Goal: Check status

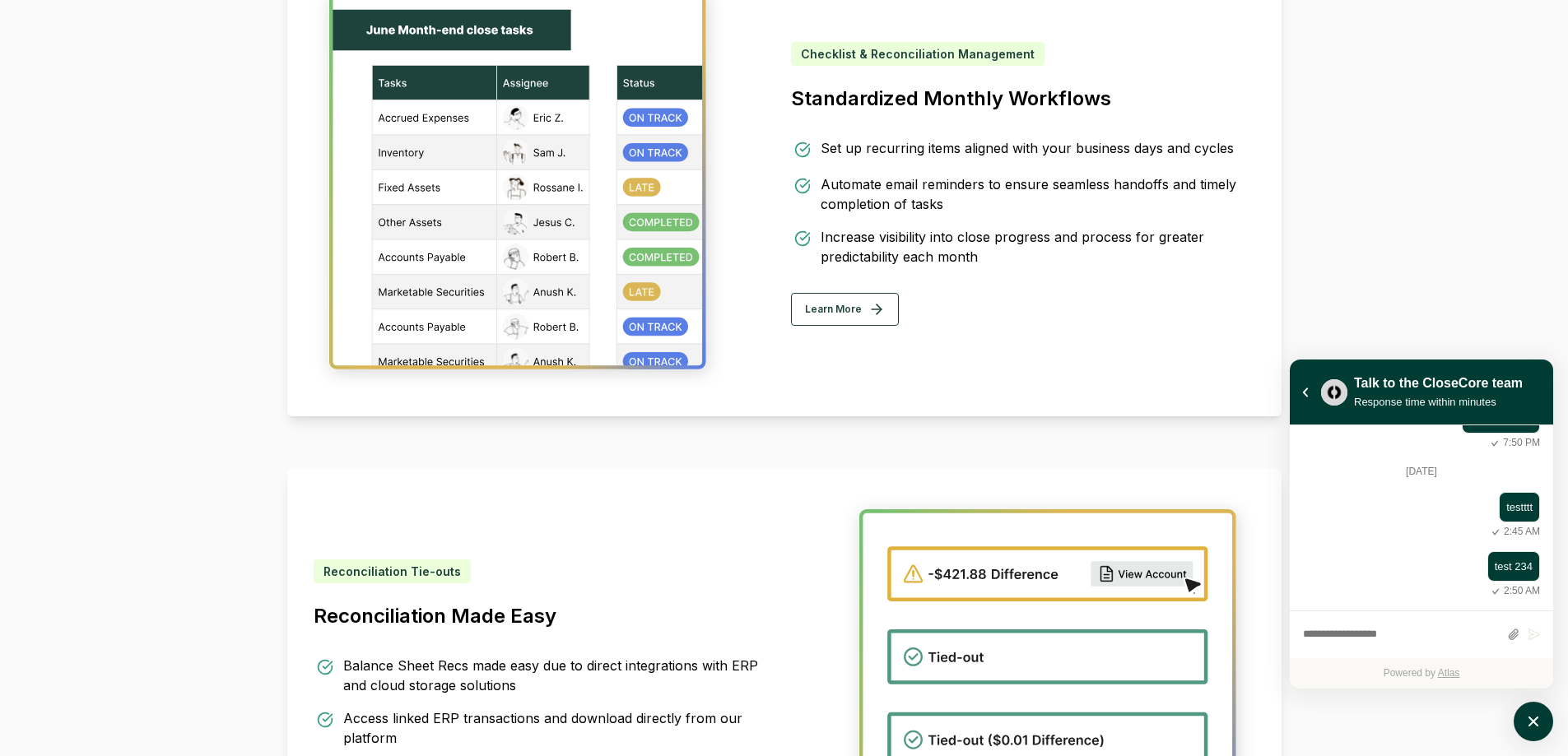
scroll to position [798, 0]
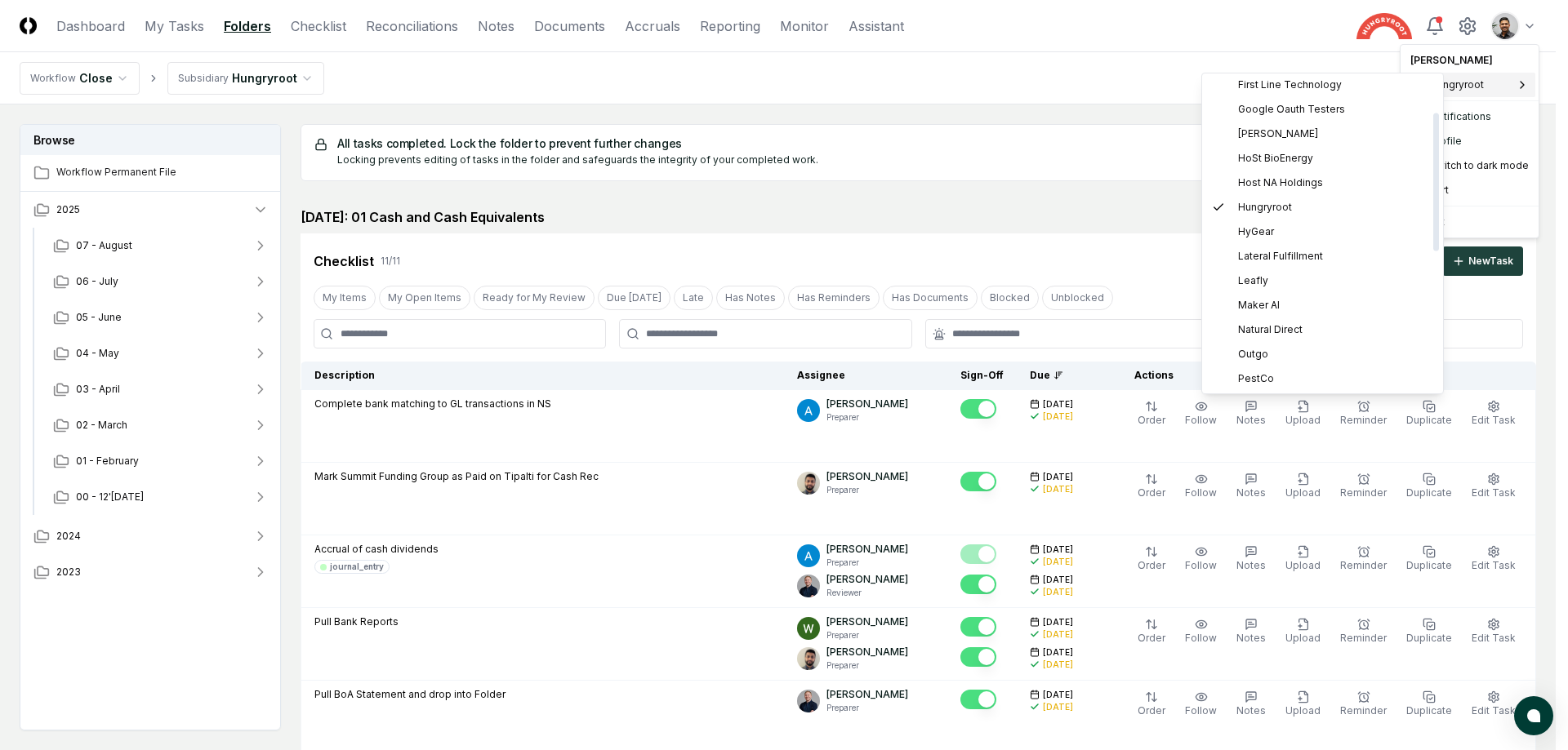
scroll to position [397, 0]
click at [1308, 261] on span "School Family Media" at bounding box center [1287, 255] width 100 height 14
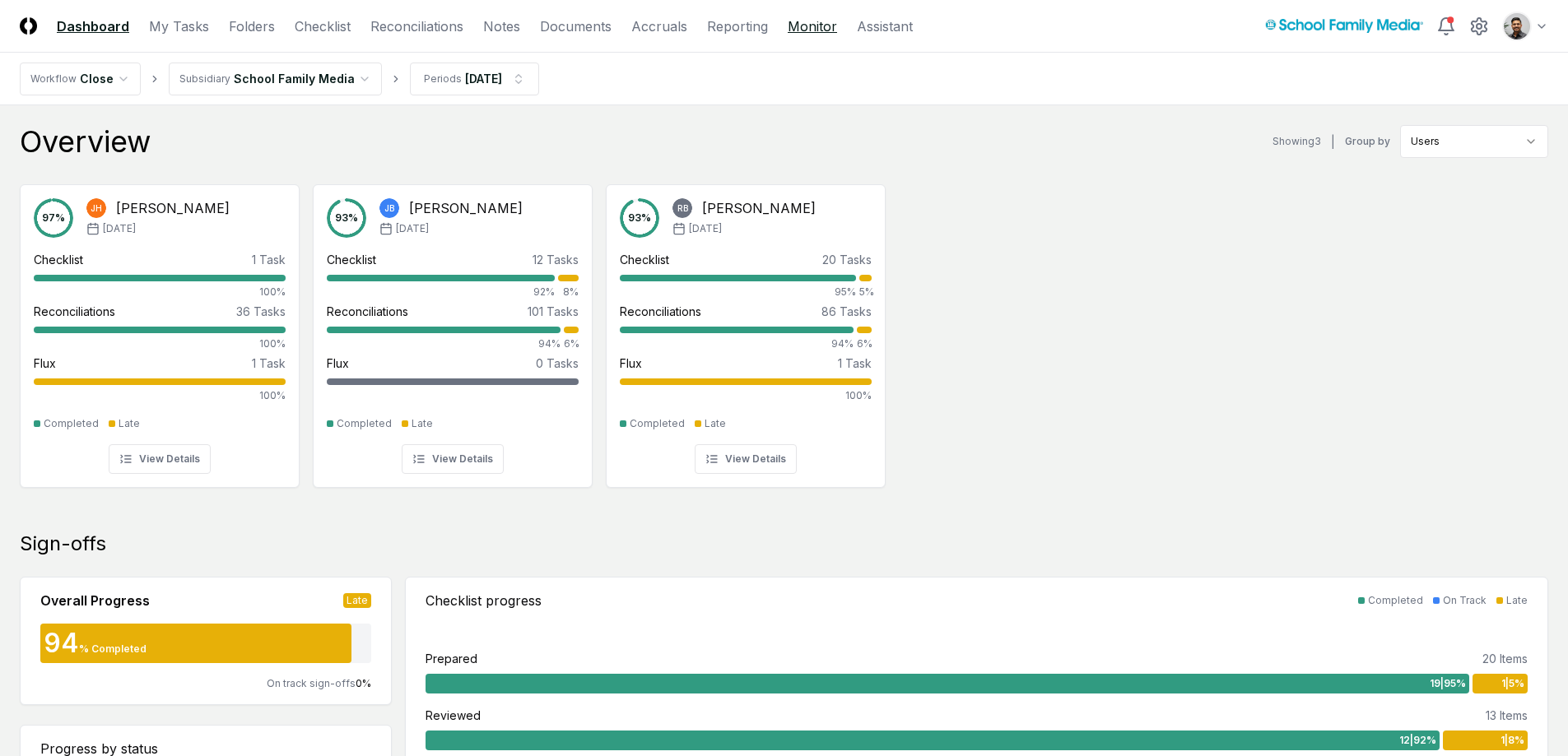
click at [817, 29] on link "Monitor" at bounding box center [812, 26] width 49 height 19
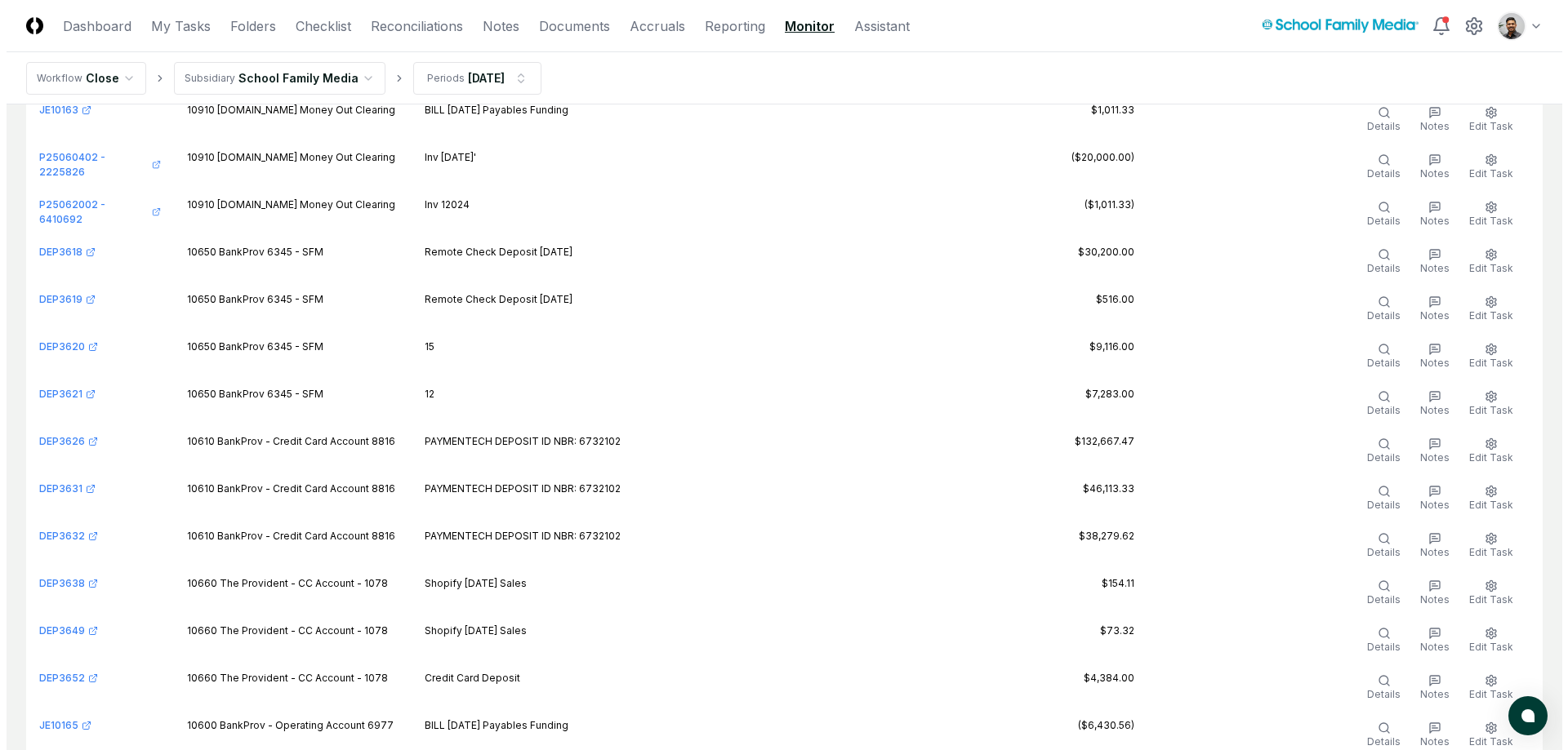
scroll to position [30580, 0]
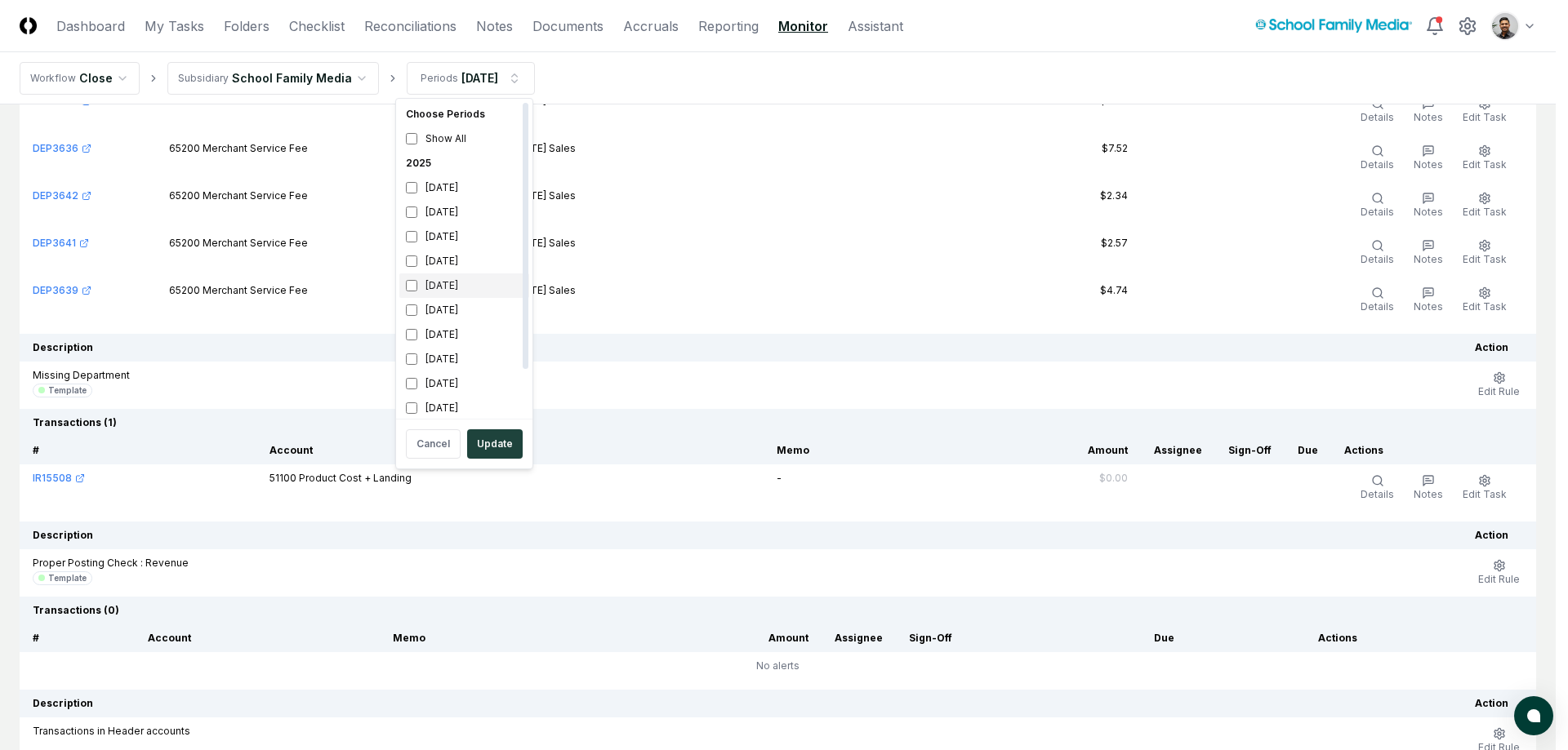
click at [467, 292] on div "[DATE]" at bounding box center [465, 286] width 130 height 25
click at [466, 307] on div "[DATE]" at bounding box center [465, 310] width 130 height 25
click at [464, 282] on div "[DATE]" at bounding box center [465, 286] width 130 height 25
click at [462, 332] on div "[DATE]" at bounding box center [465, 335] width 130 height 25
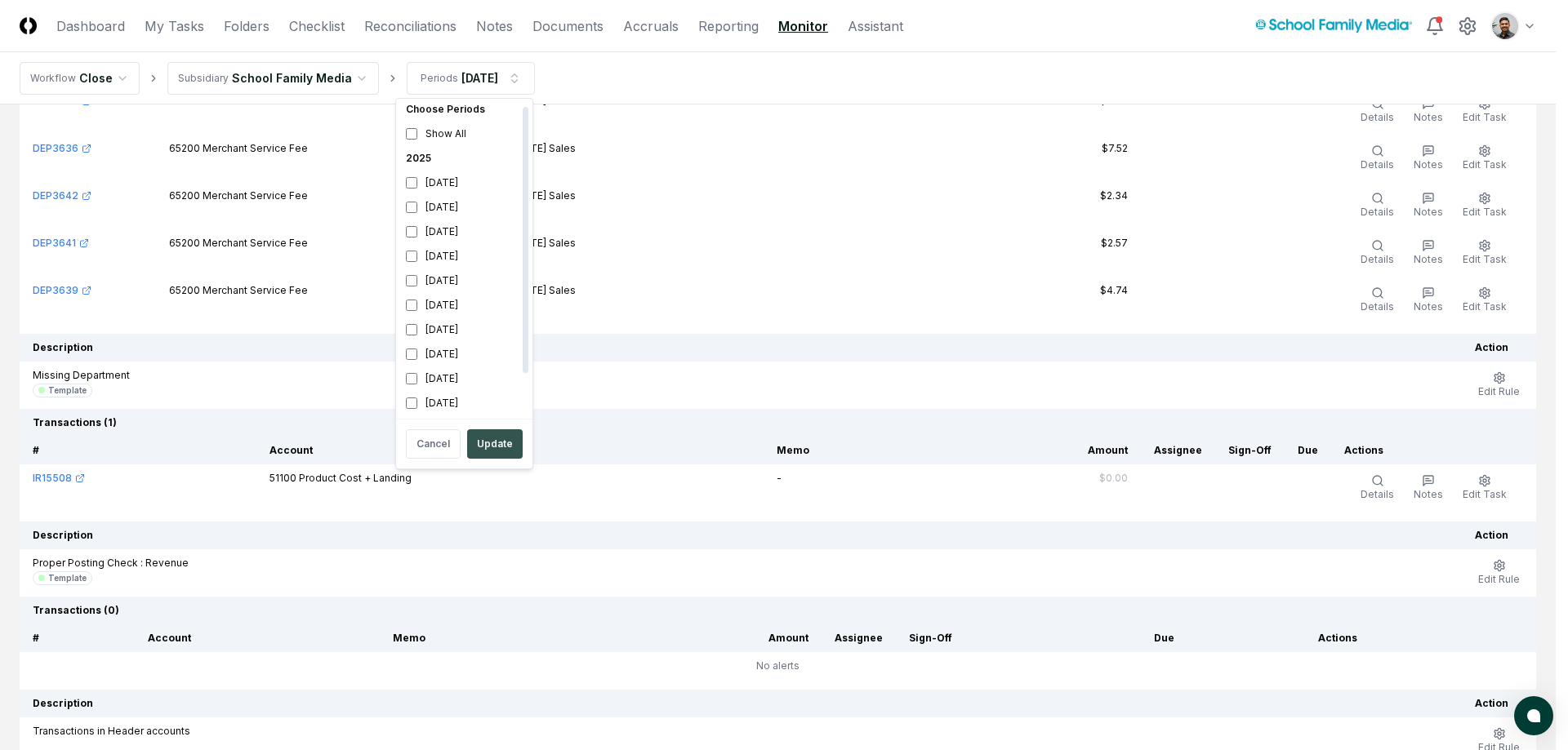
click at [490, 432] on button "Update" at bounding box center [495, 443] width 56 height 30
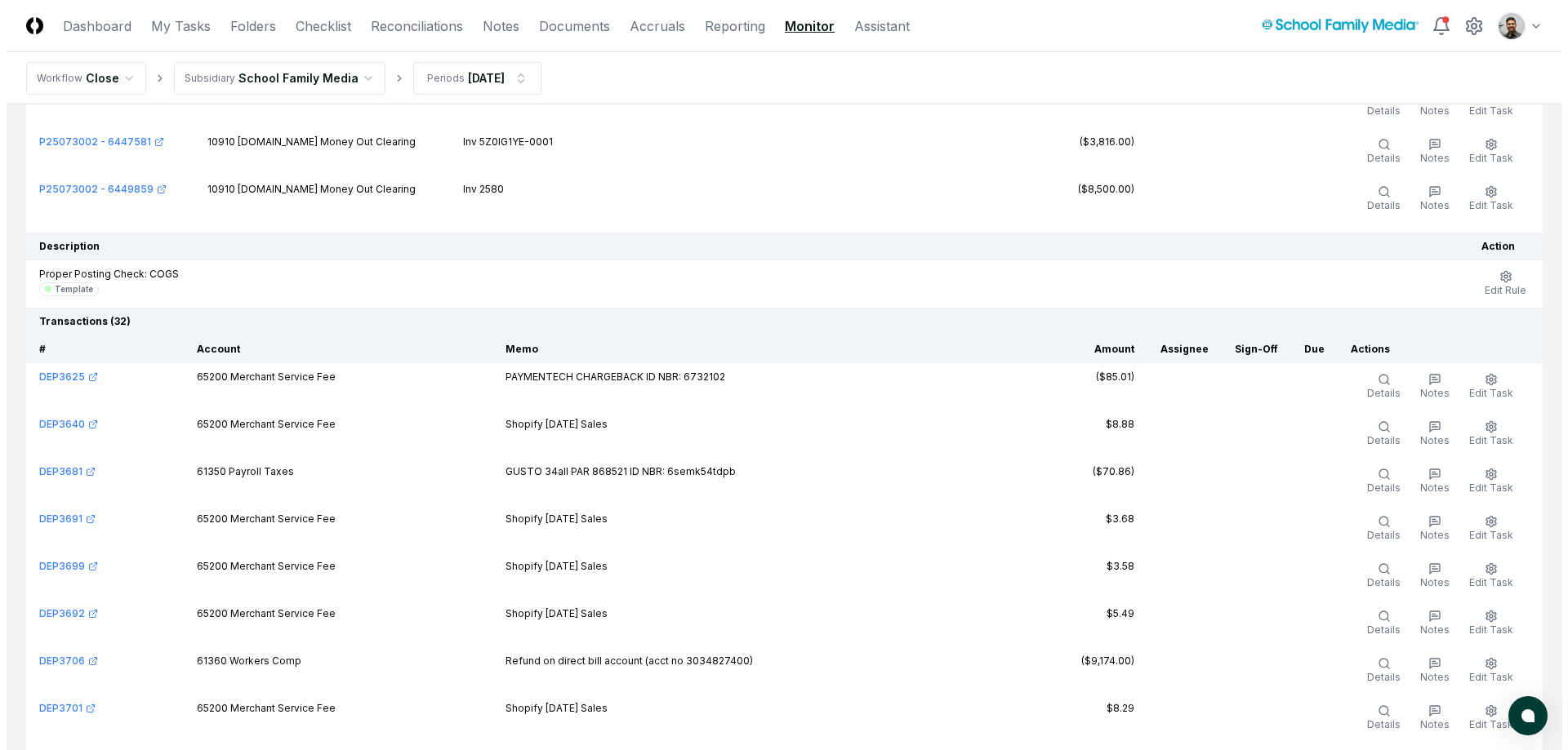
scroll to position [15405, 0]
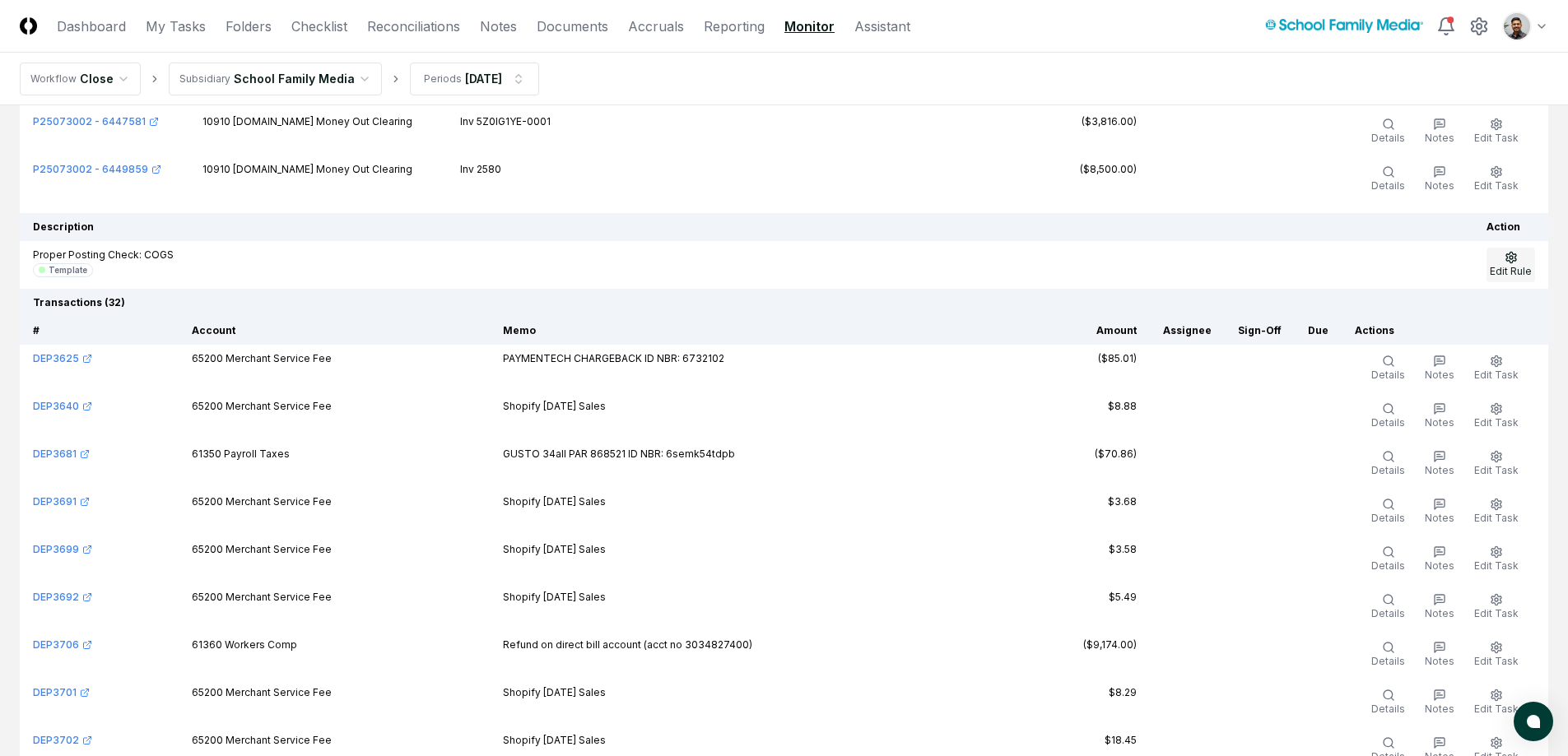
click at [1511, 258] on icon "button" at bounding box center [1511, 258] width 14 height 14
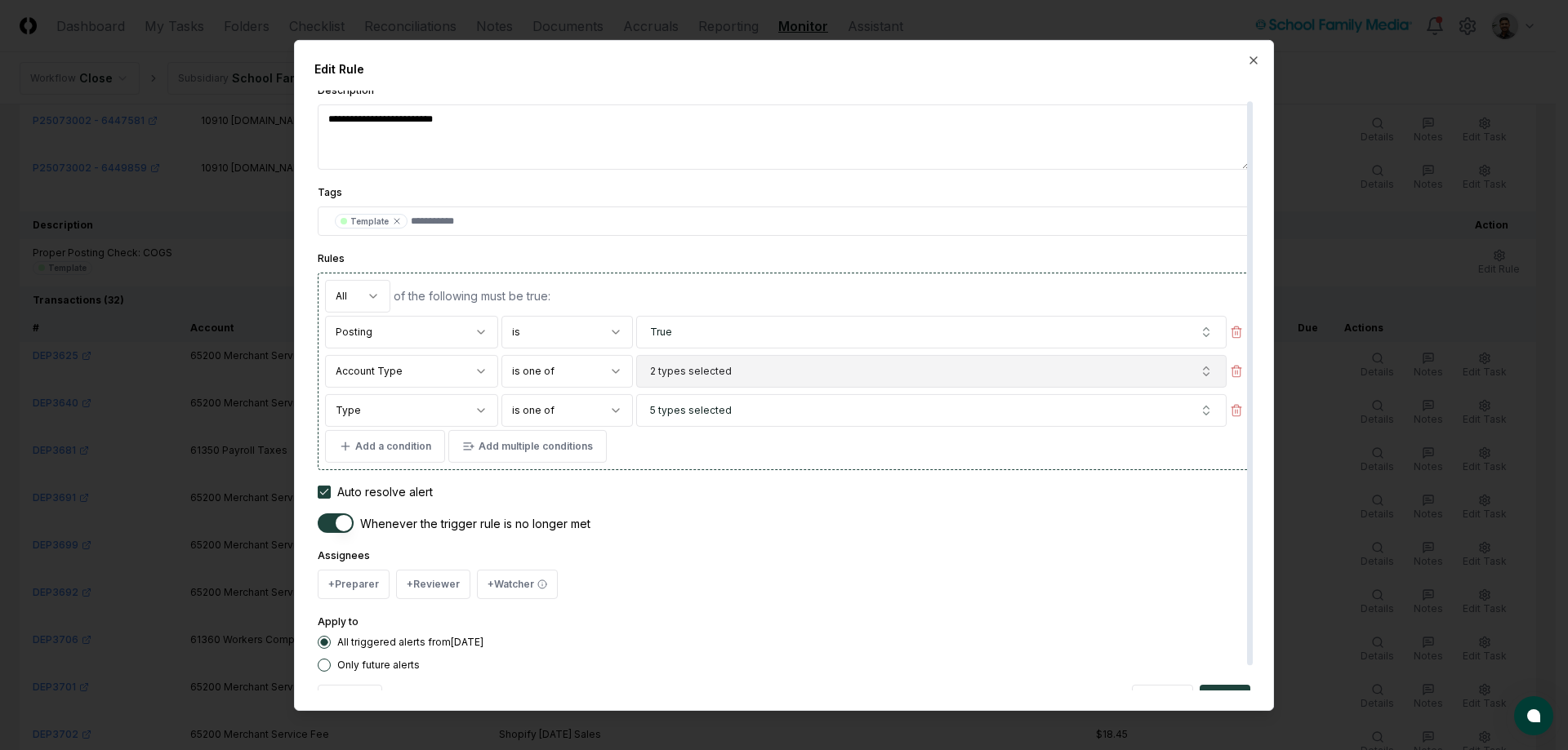
scroll to position [13, 0]
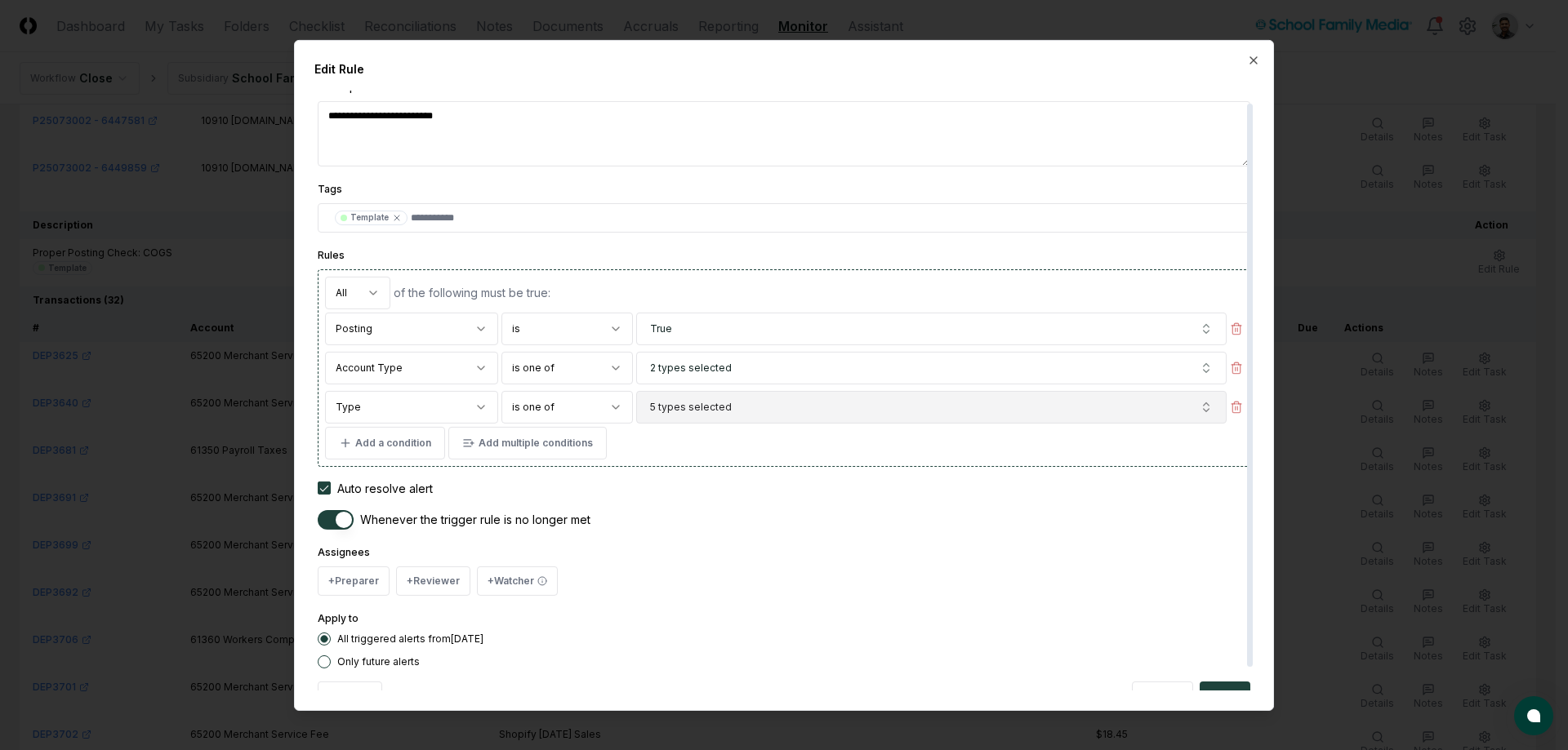
click at [676, 413] on span "5 types selected" at bounding box center [691, 406] width 81 height 14
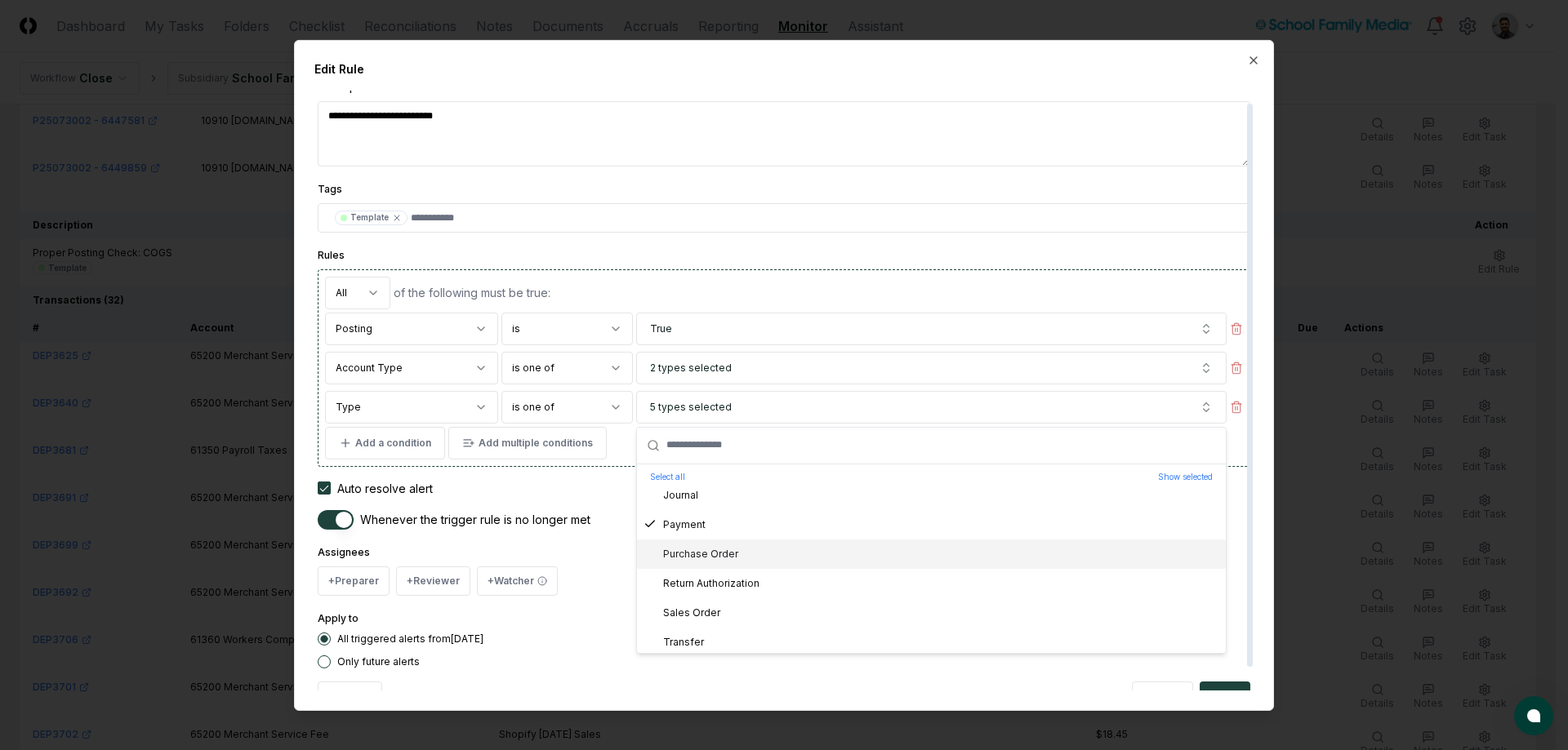
scroll to position [734, 0]
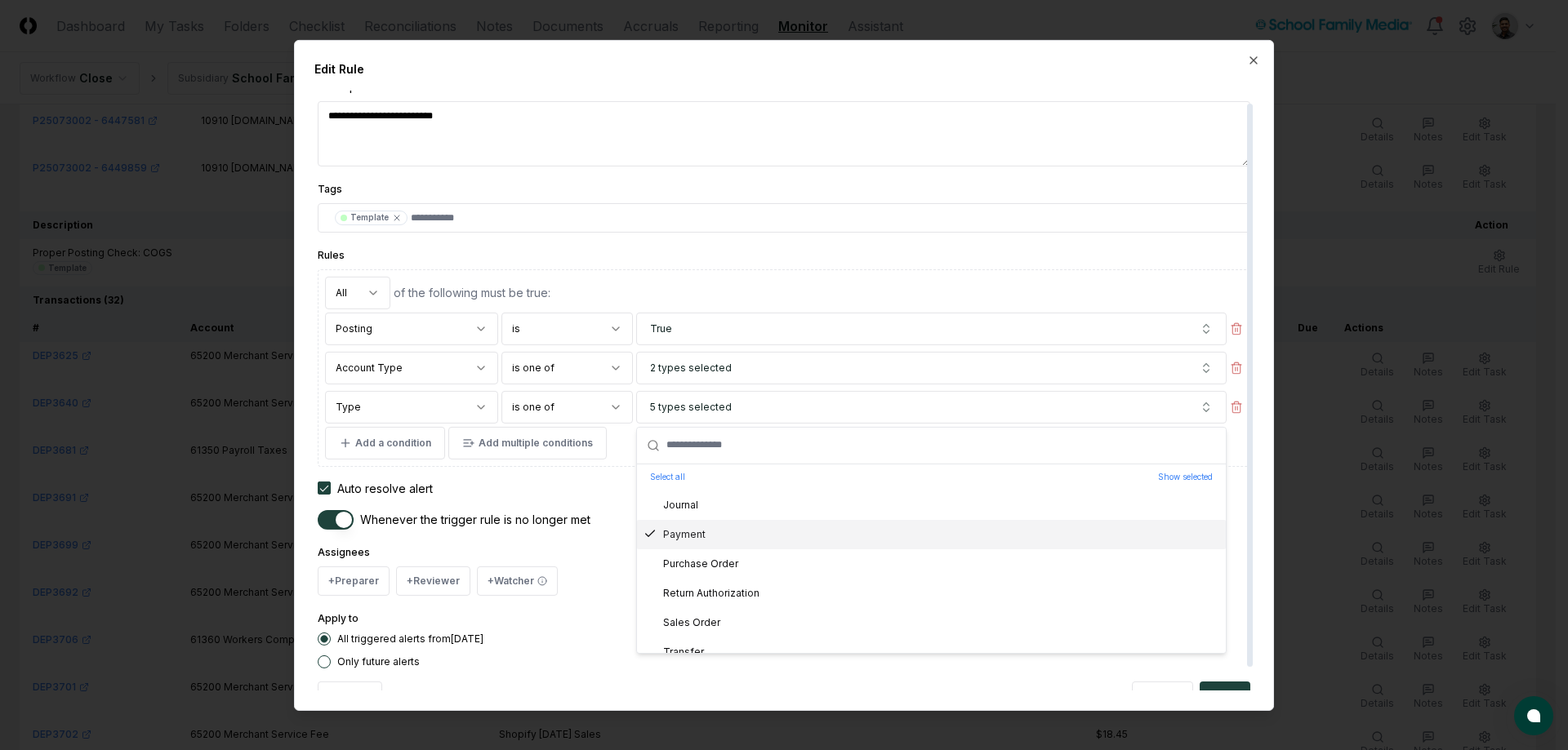
click at [575, 498] on form "**********" at bounding box center [784, 395] width 932 height 637
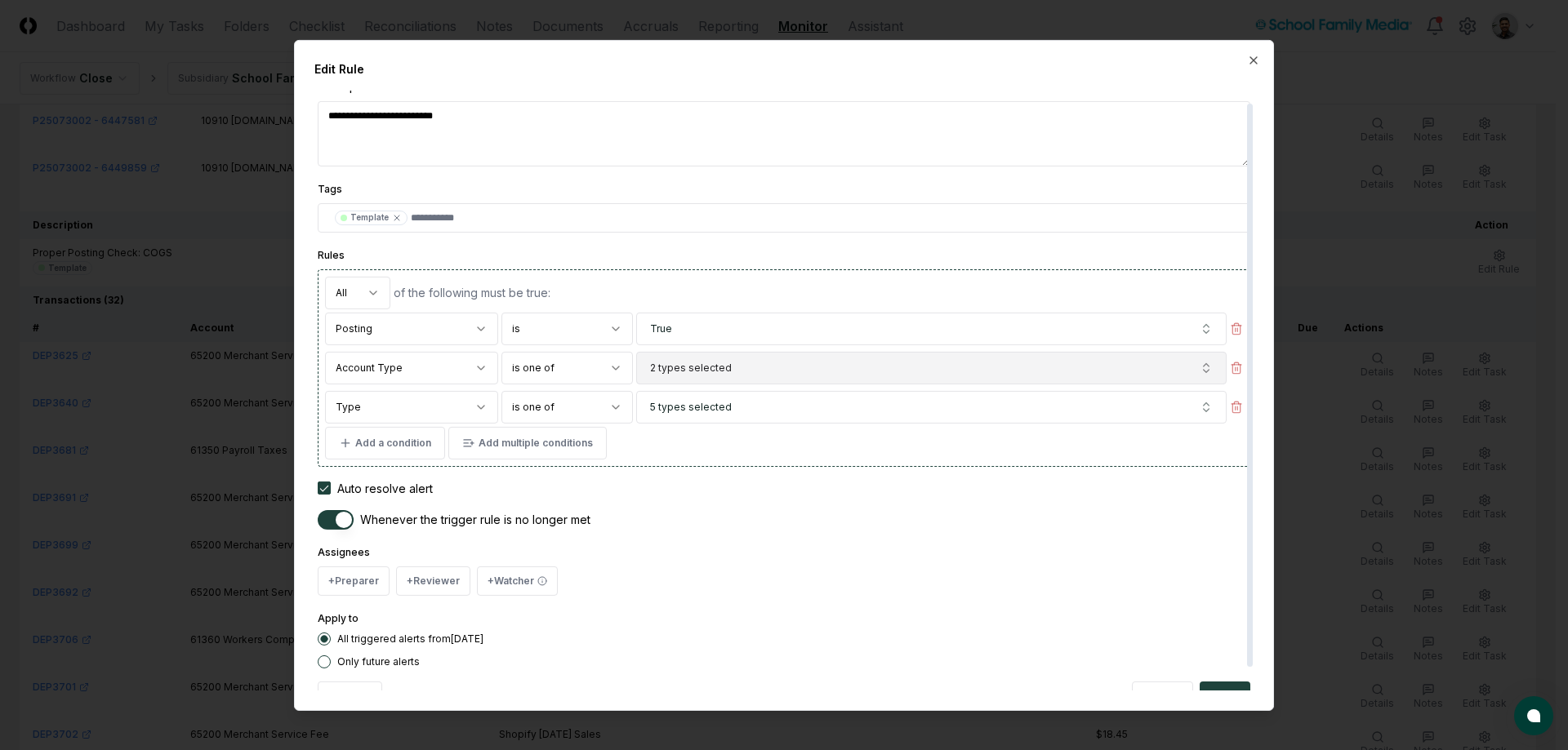
click at [766, 361] on button "2 types selected" at bounding box center [931, 368] width 590 height 33
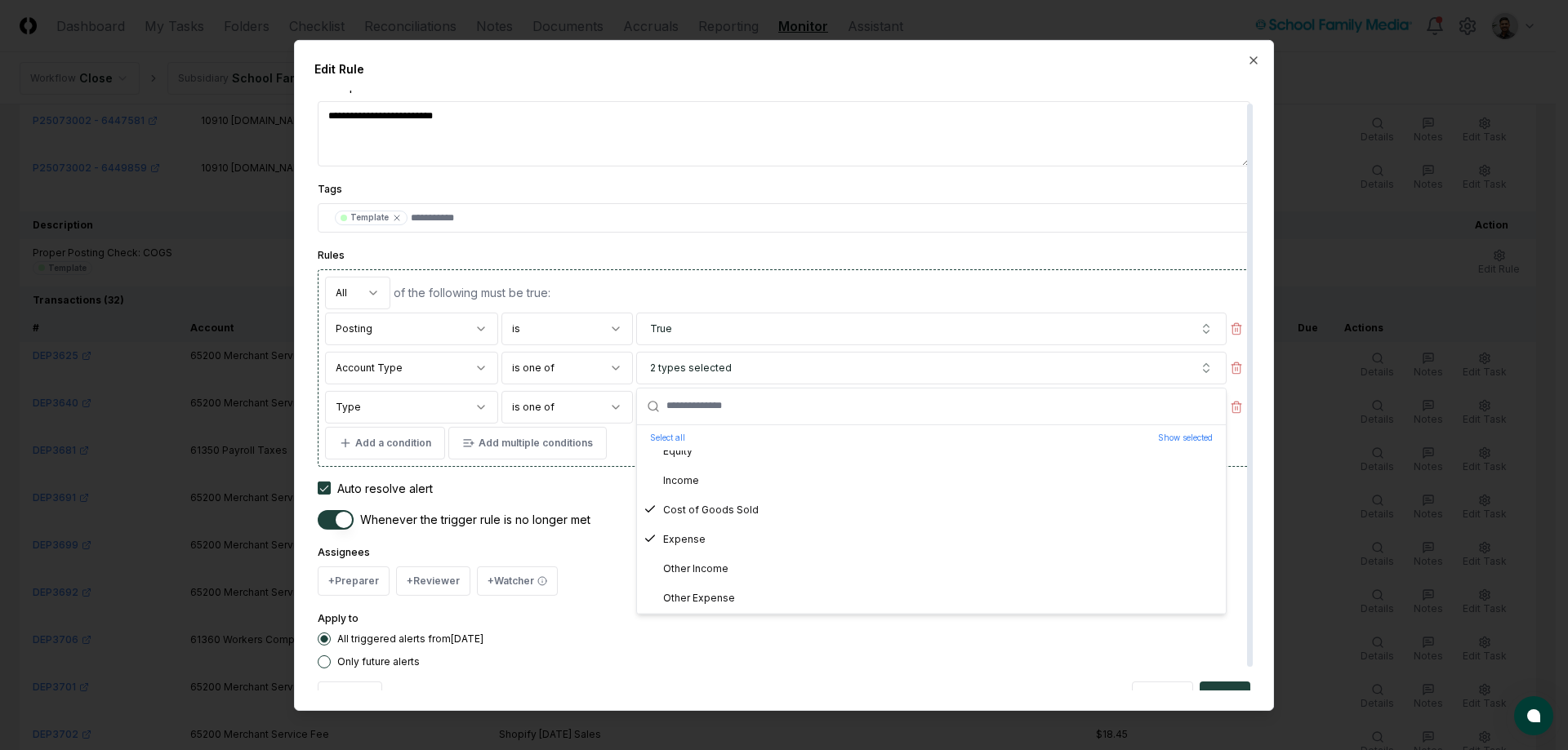
scroll to position [269, 0]
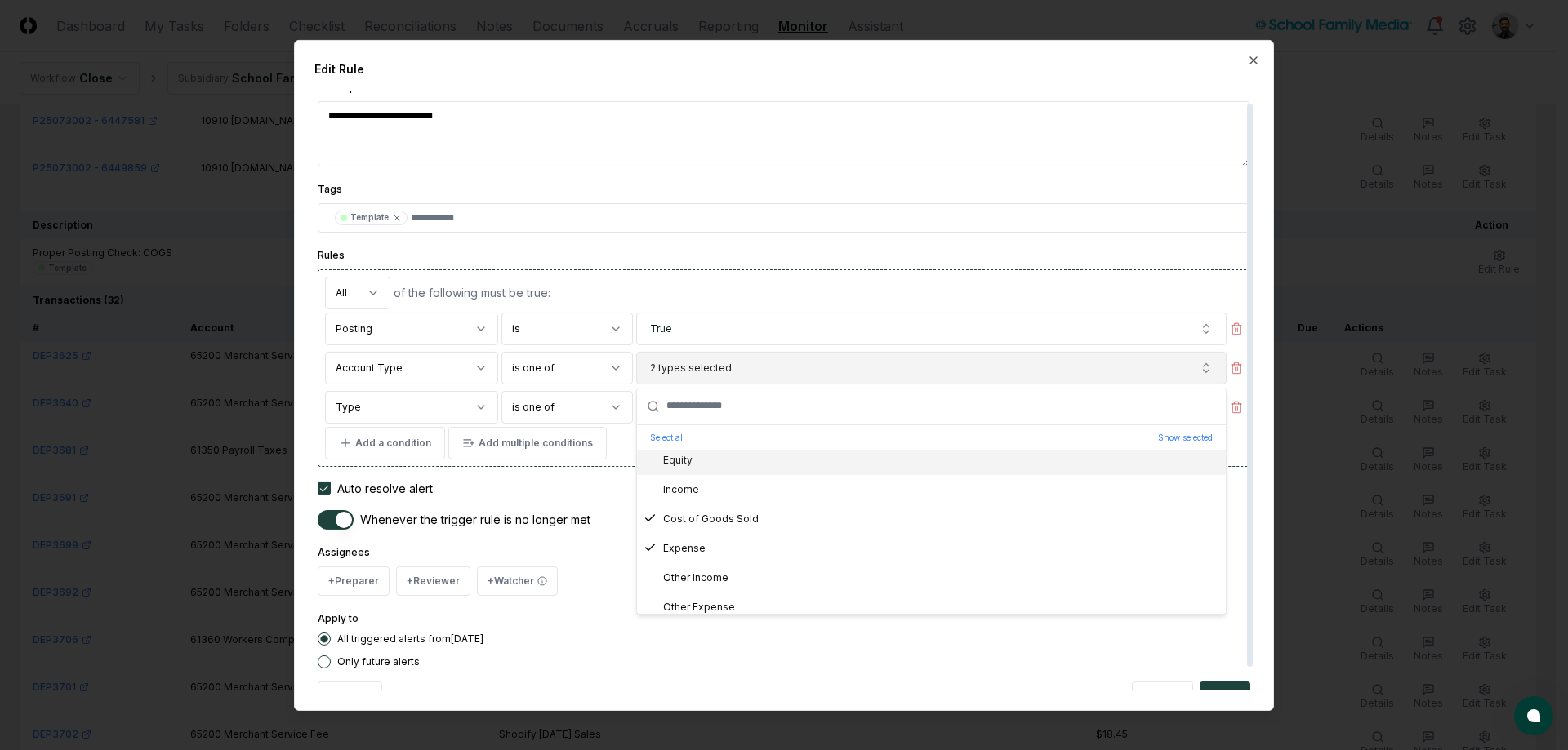
click at [755, 364] on button "2 types selected" at bounding box center [931, 368] width 590 height 33
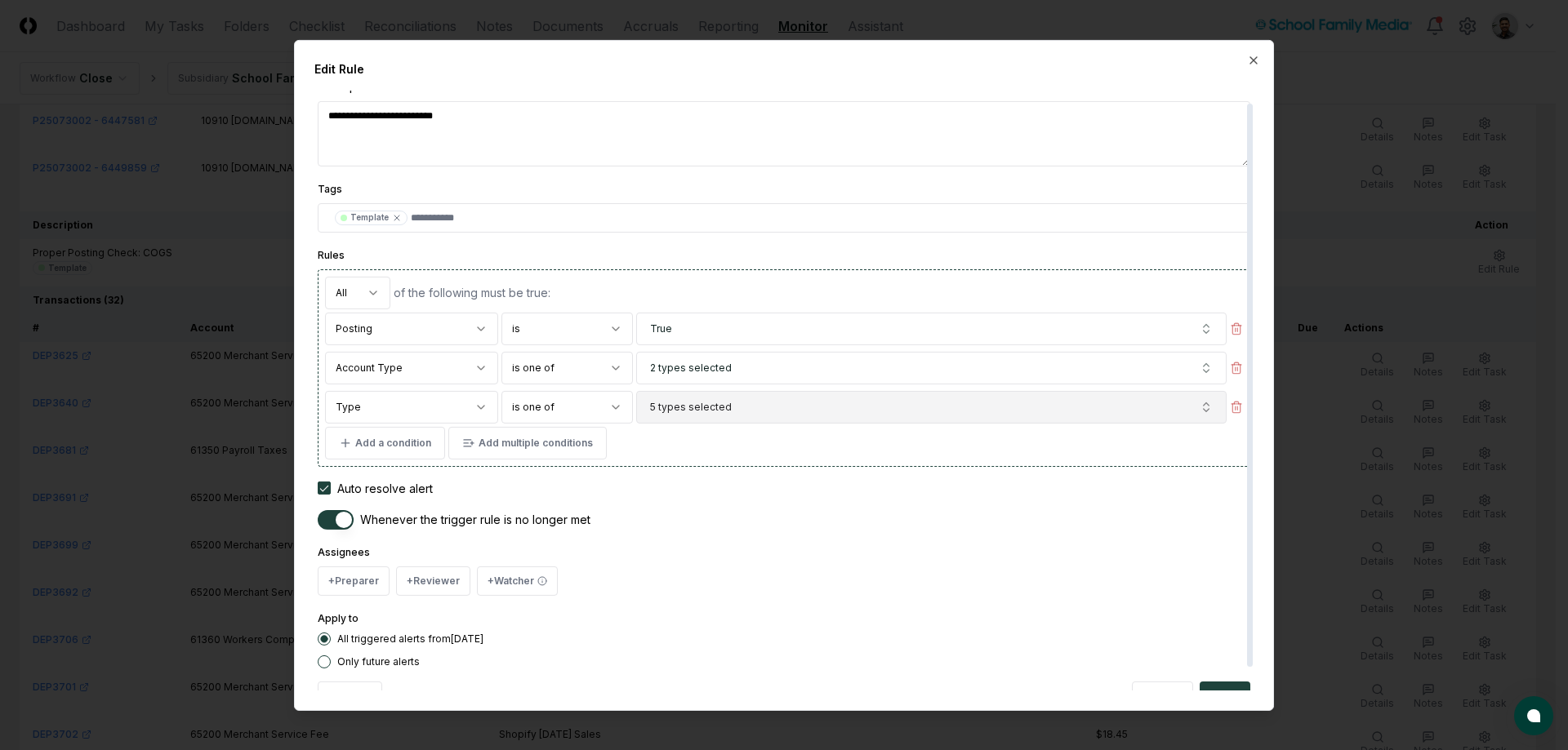
click at [750, 408] on button "5 types selected" at bounding box center [931, 406] width 590 height 33
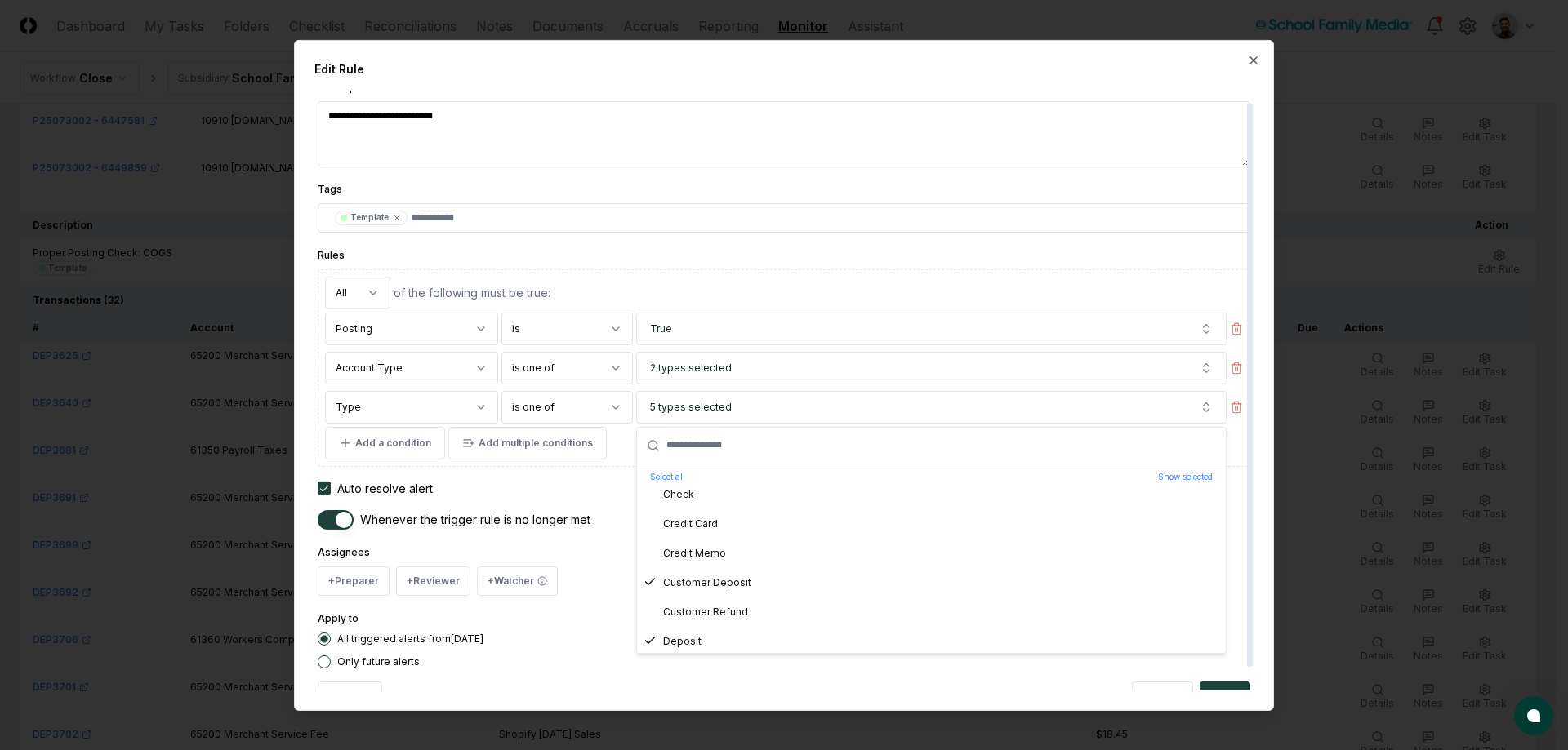
scroll to position [301, 0]
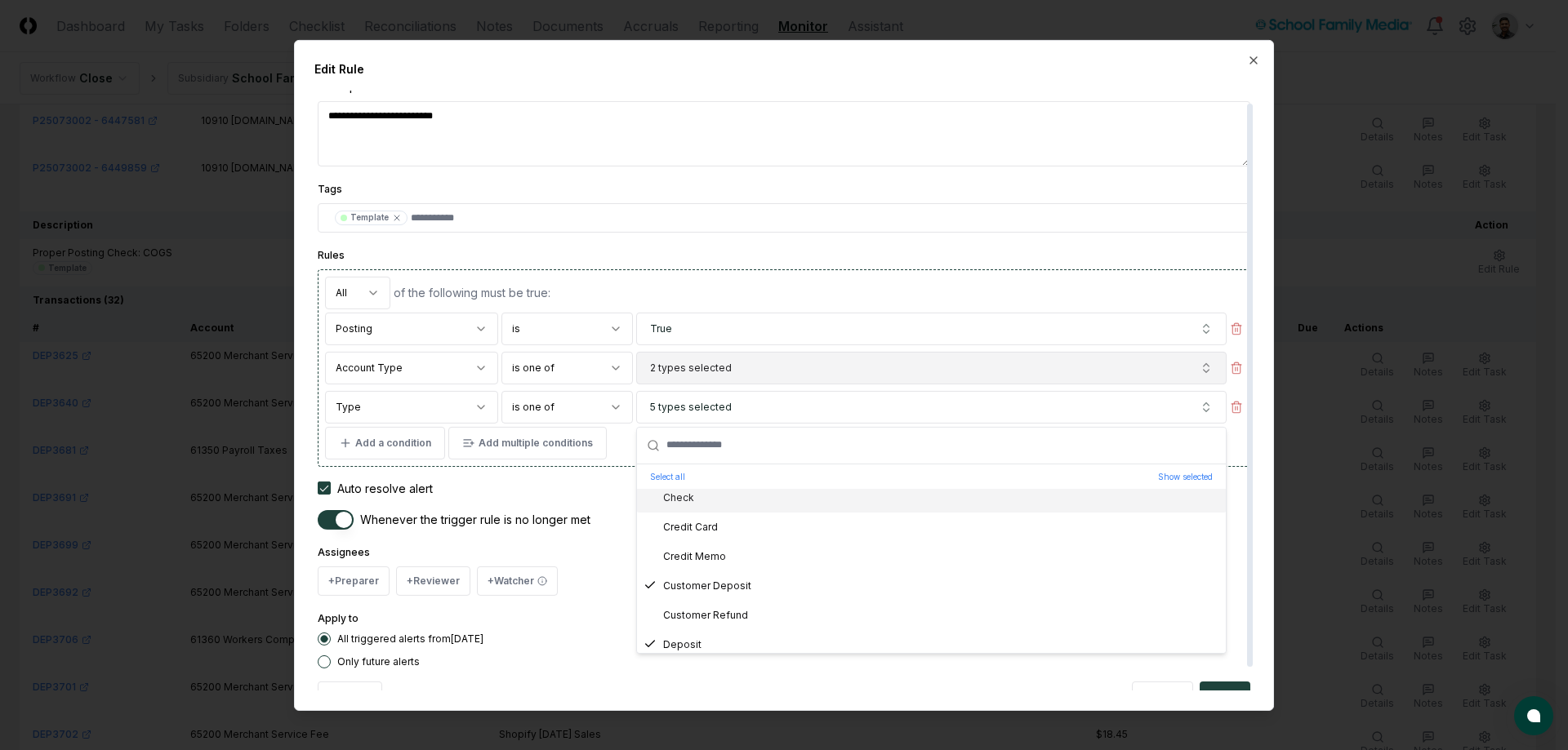
click at [764, 367] on button "2 types selected" at bounding box center [931, 368] width 590 height 33
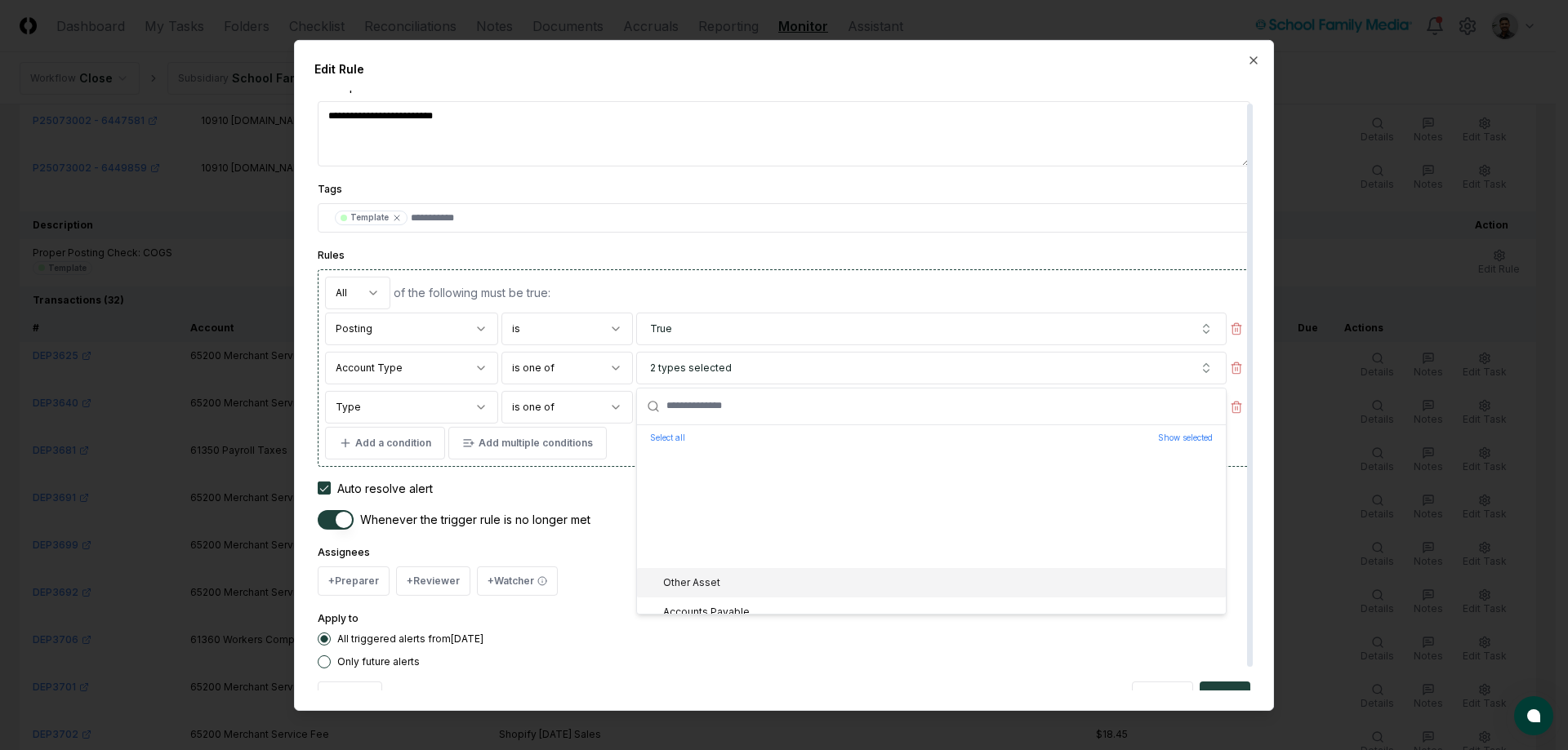
scroll to position [269, 0]
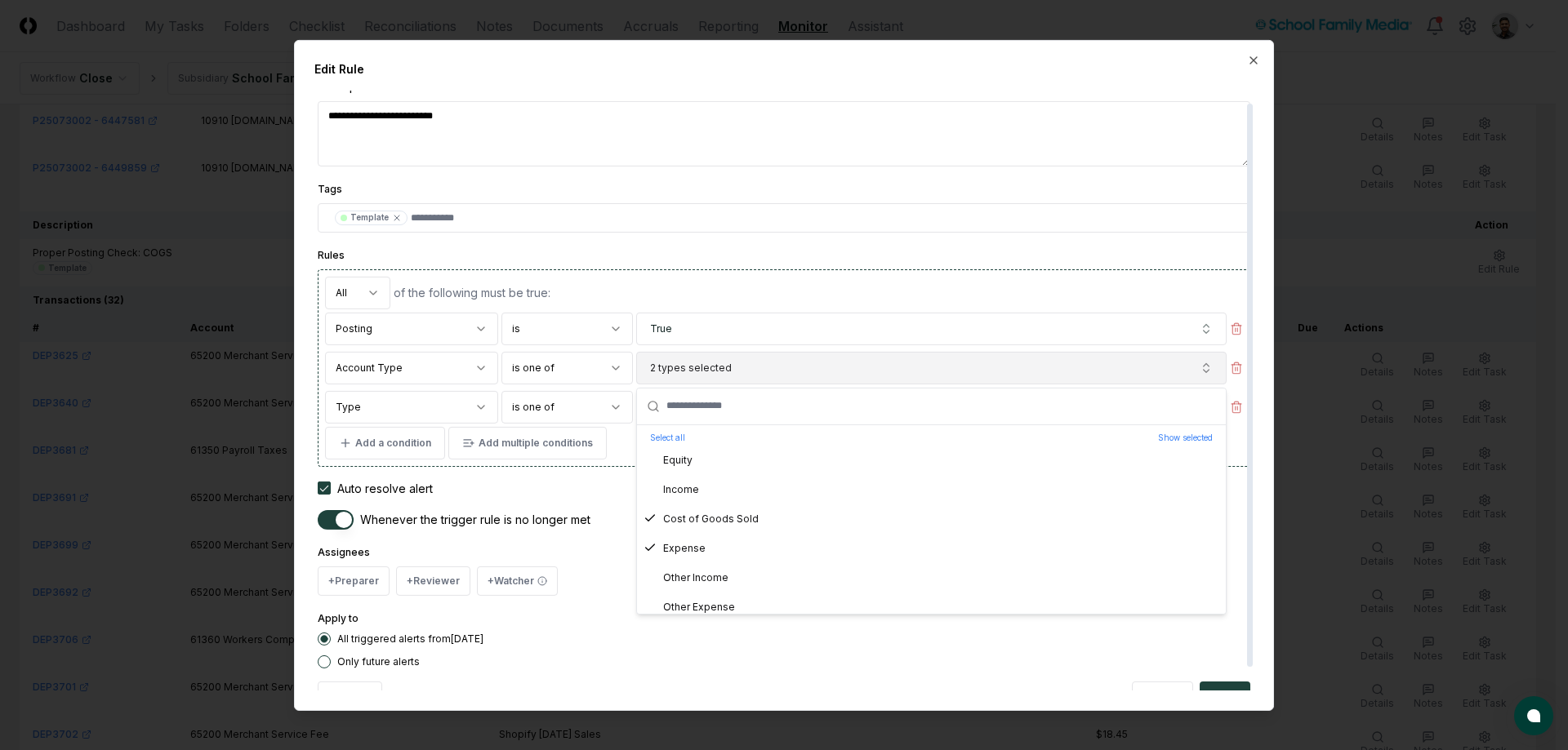
click at [779, 363] on button "2 types selected" at bounding box center [931, 368] width 590 height 33
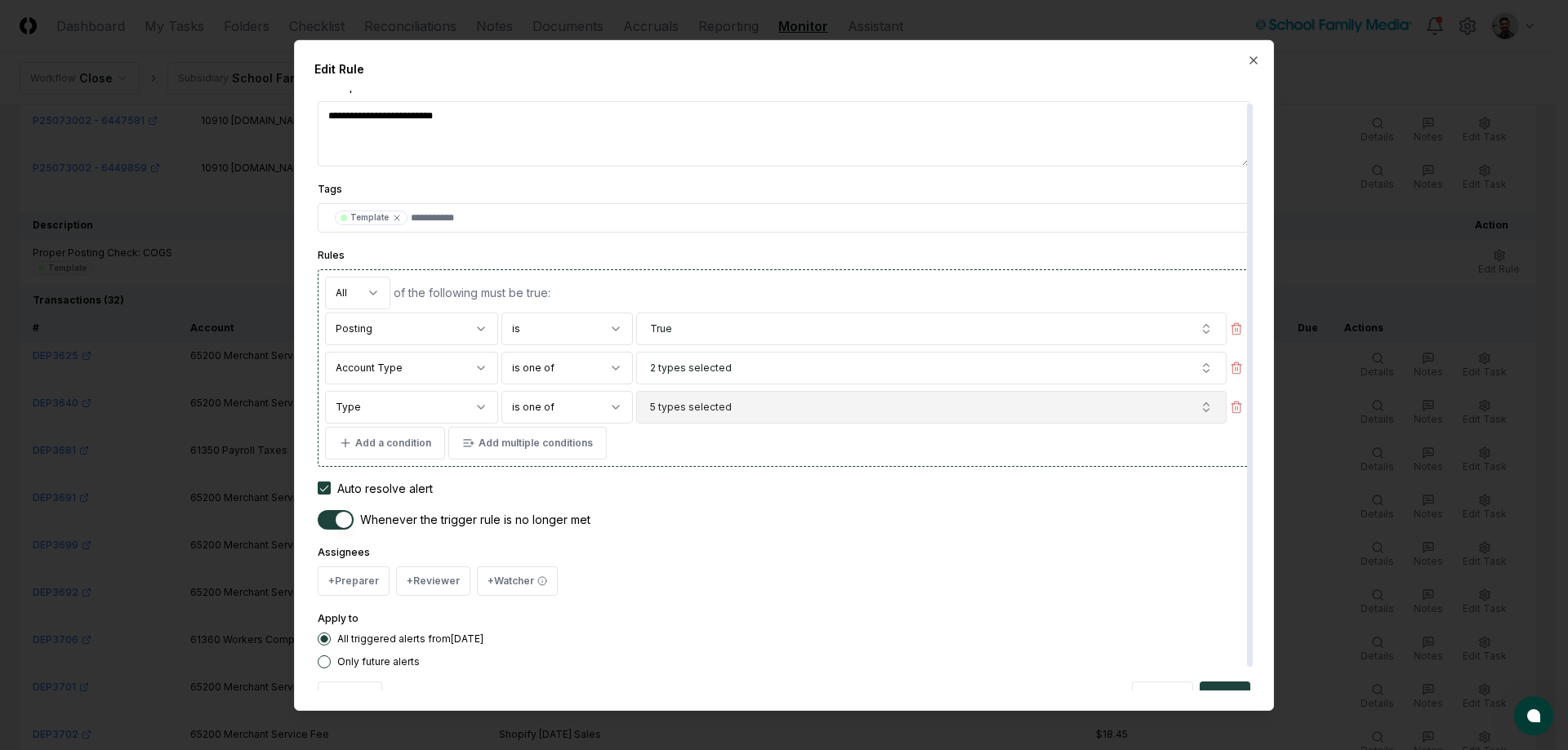
click at [768, 400] on button "5 types selected" at bounding box center [931, 406] width 590 height 33
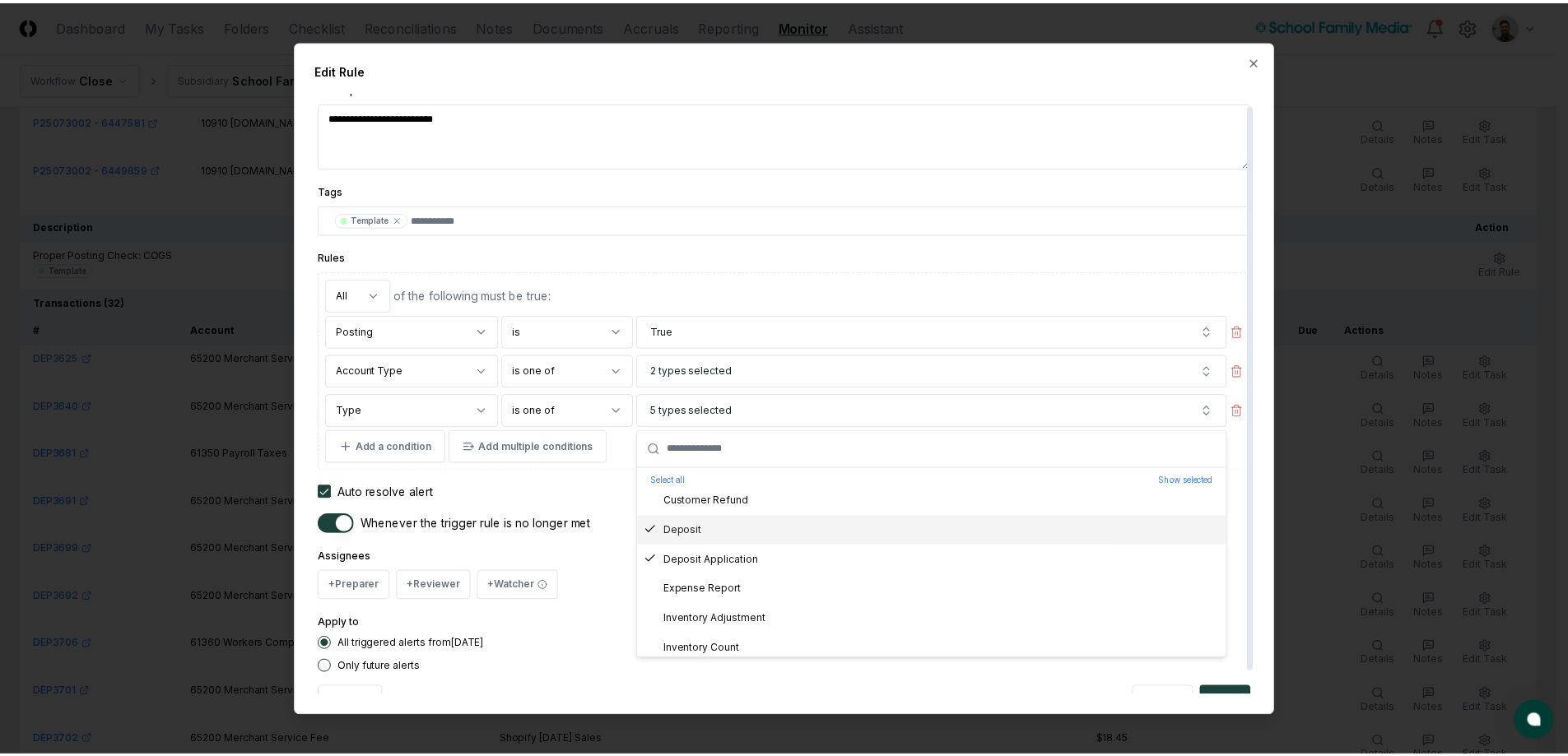
scroll to position [432, 0]
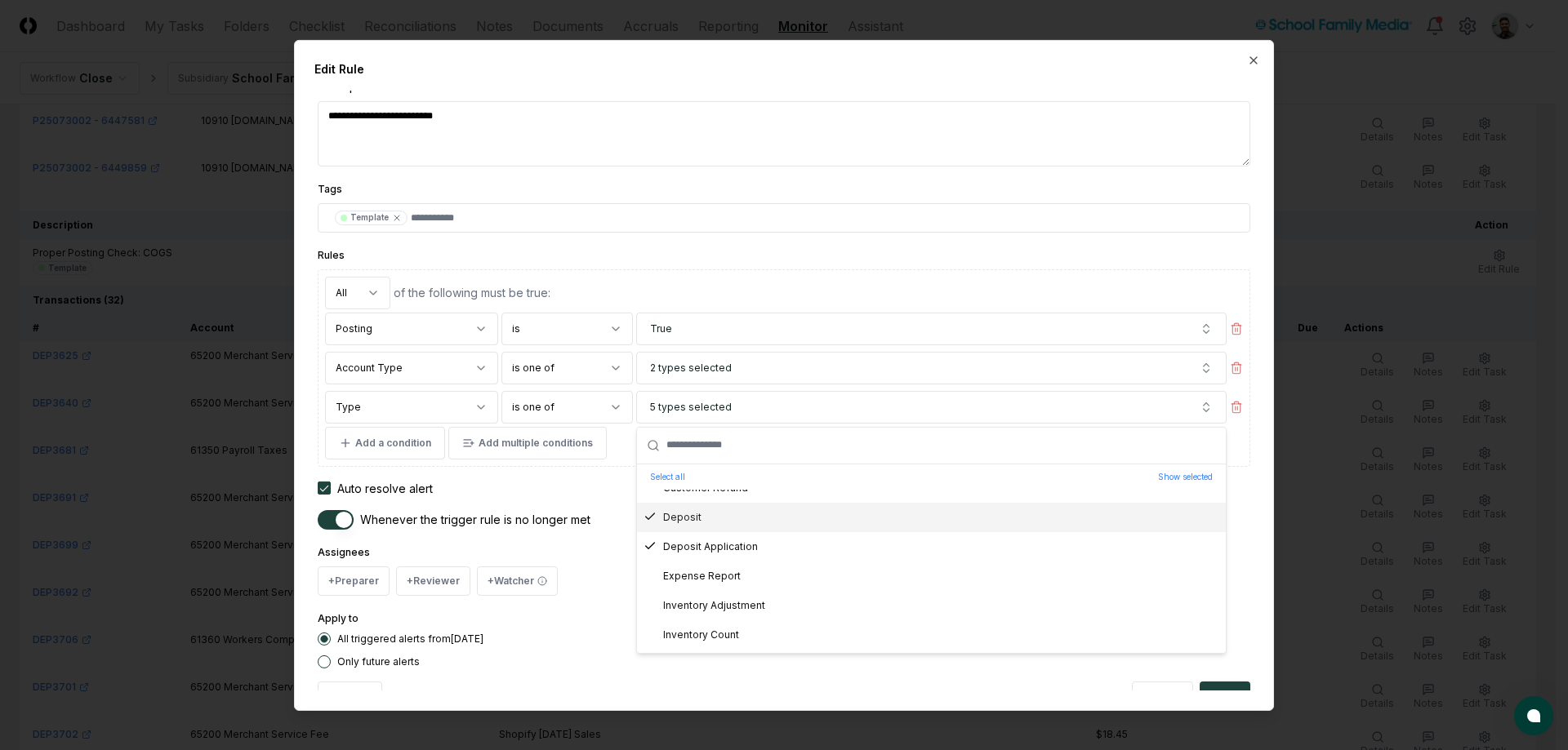
type textarea "*"
click at [211, 461] on div at bounding box center [784, 375] width 1568 height 750
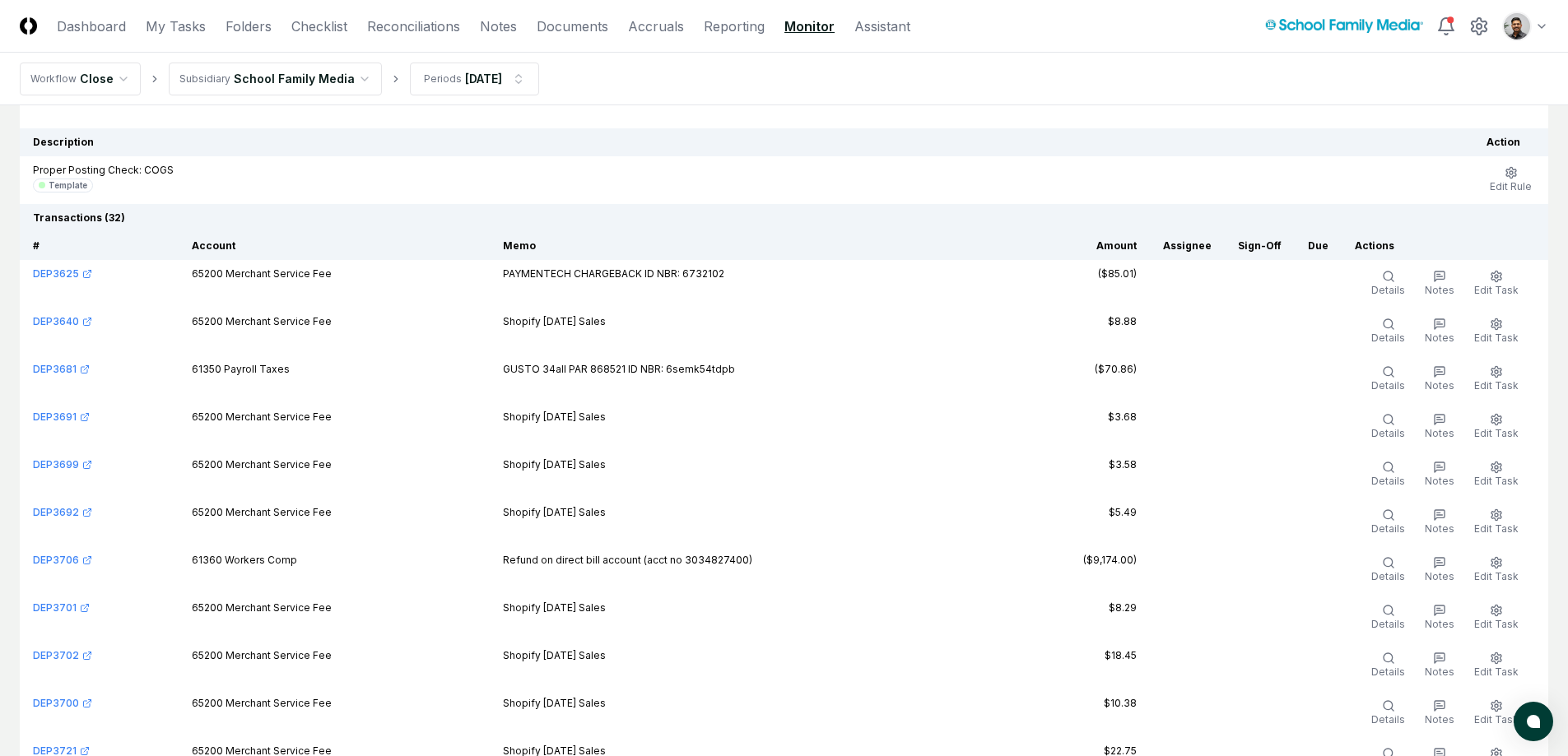
scroll to position [15827, 0]
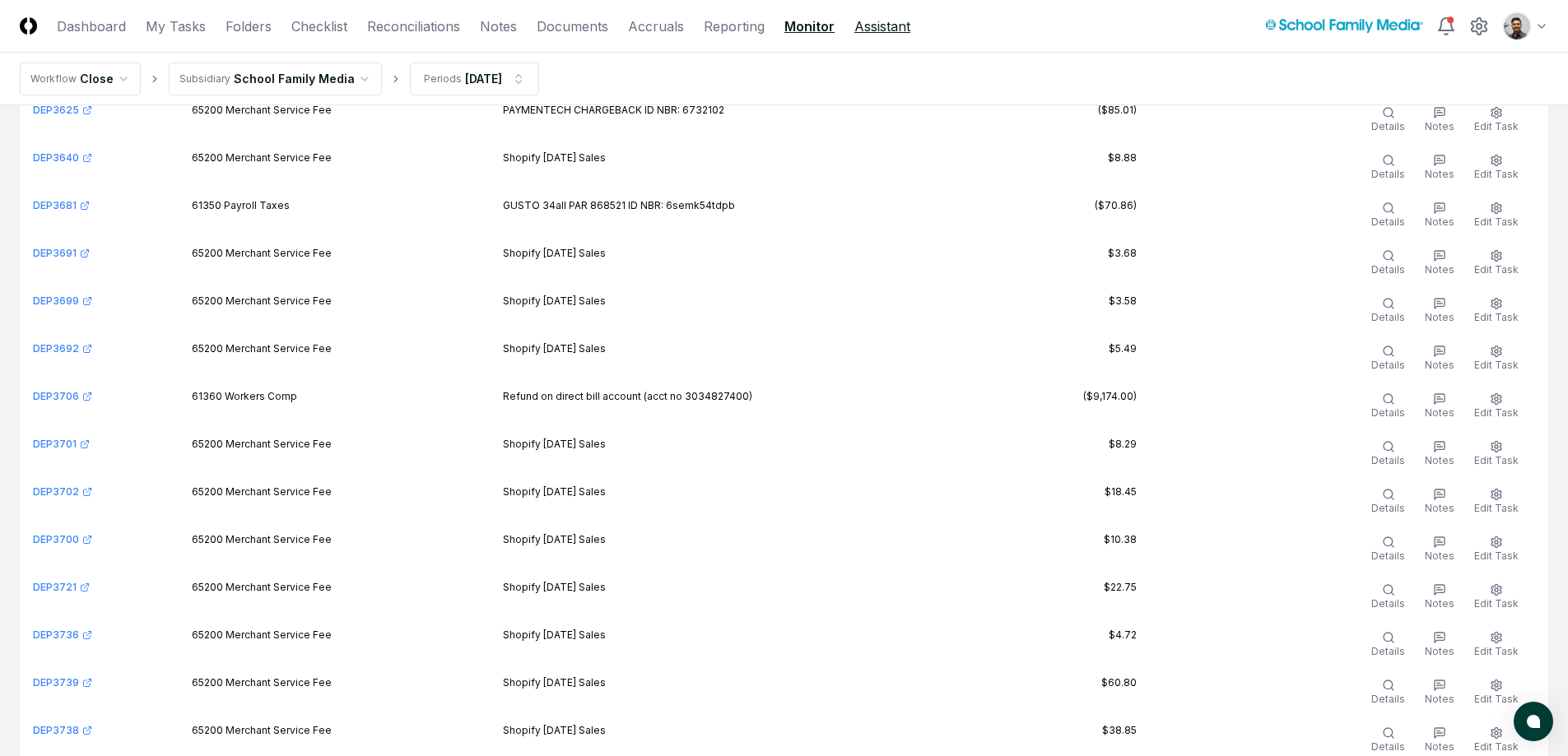
scroll to position [15779, 0]
